Goal: Transaction & Acquisition: Obtain resource

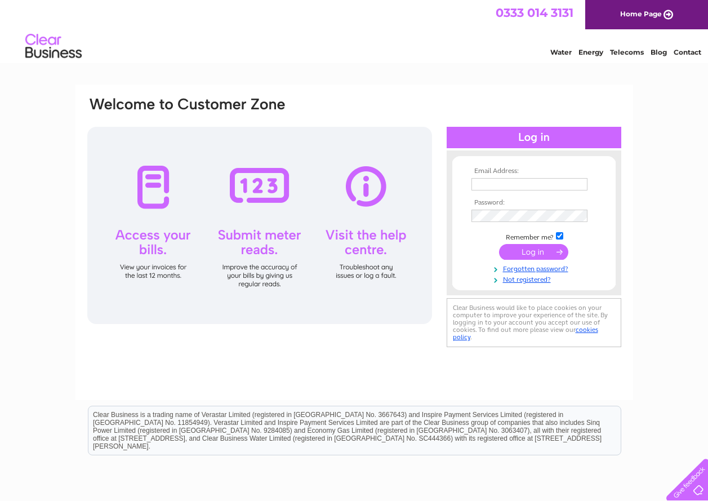
type input "tmcd@btconnect.com"
click at [537, 247] on input "submit" at bounding box center [533, 252] width 69 height 16
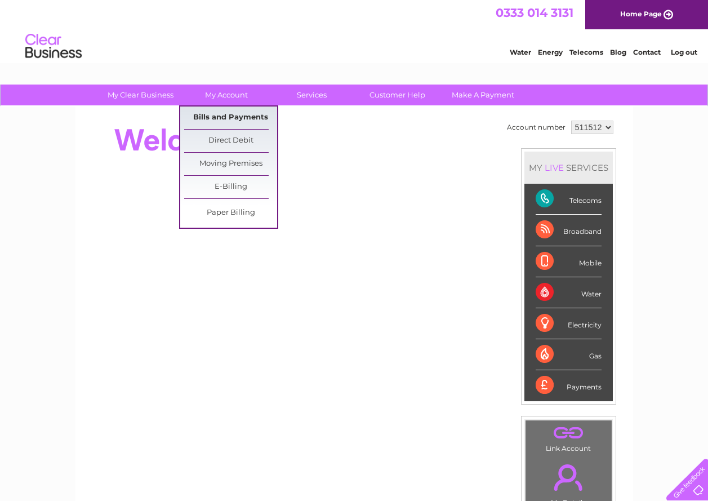
click at [212, 113] on link "Bills and Payments" at bounding box center [230, 117] width 93 height 23
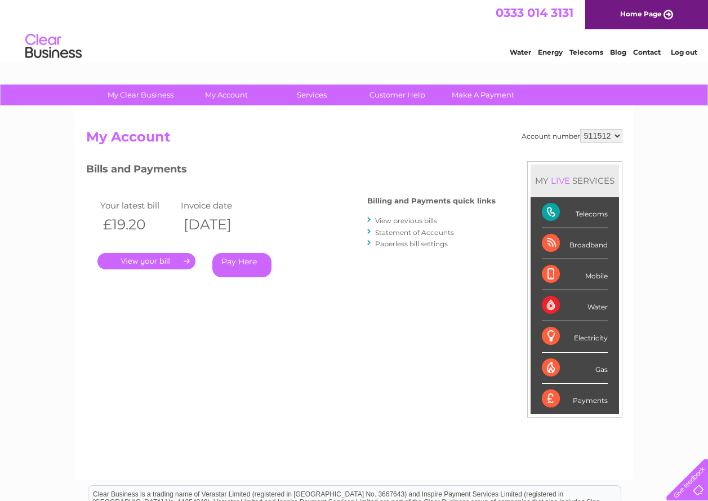
click at [617, 134] on select "511512 905113" at bounding box center [601, 136] width 42 height 14
select select "905113"
click at [581, 129] on select "511512 905113" at bounding box center [601, 136] width 42 height 14
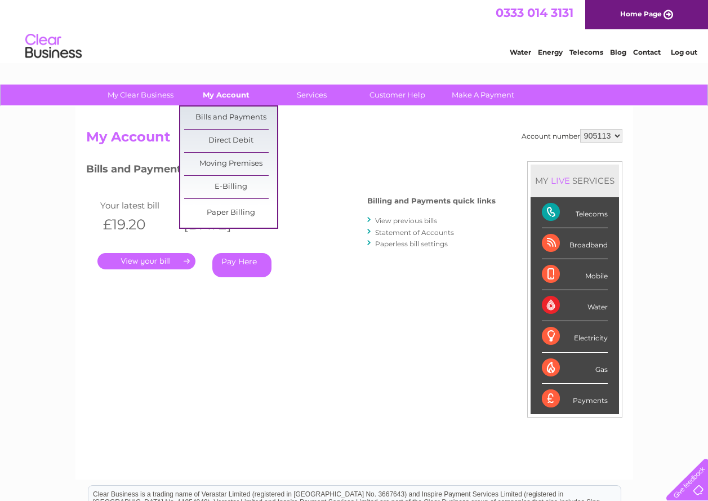
click at [236, 94] on link "My Account" at bounding box center [226, 95] width 93 height 21
click at [234, 114] on link "Bills and Payments" at bounding box center [230, 117] width 93 height 23
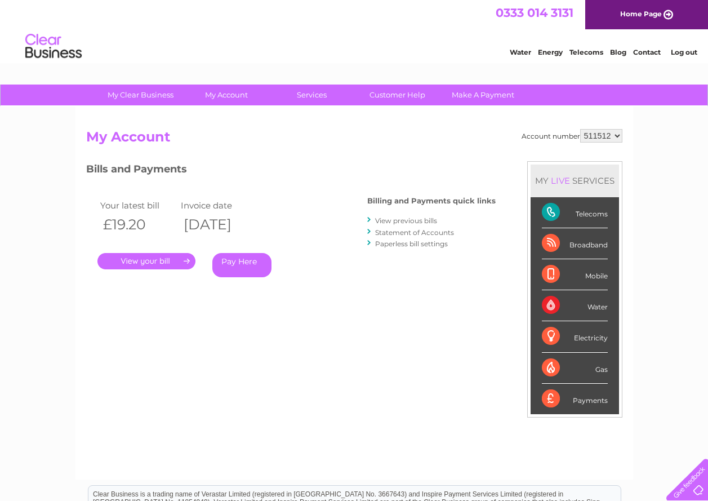
click at [617, 132] on select "511512 905113" at bounding box center [601, 136] width 42 height 14
select select "905113"
click at [581, 129] on select "511512 905113" at bounding box center [601, 136] width 42 height 14
click at [140, 263] on link "." at bounding box center [146, 261] width 98 height 16
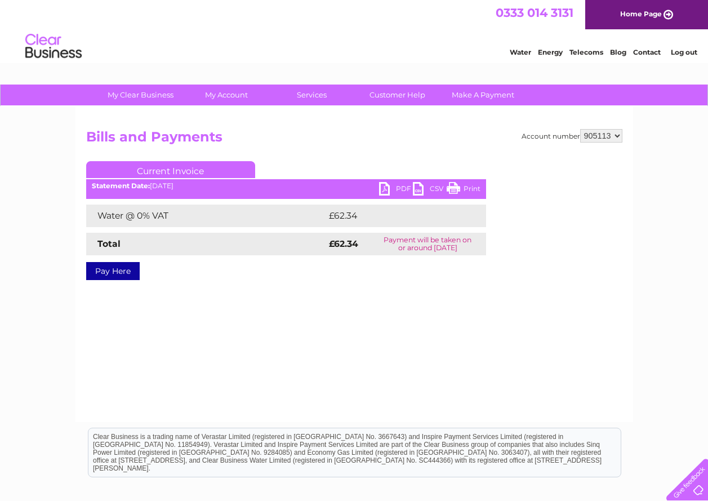
click at [386, 190] on link "PDF" at bounding box center [396, 190] width 34 height 16
